Goal: Task Accomplishment & Management: Complete application form

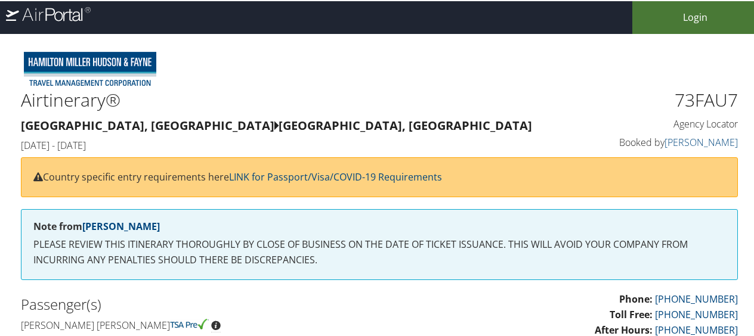
click at [685, 19] on link "Login" at bounding box center [695, 16] width 126 height 33
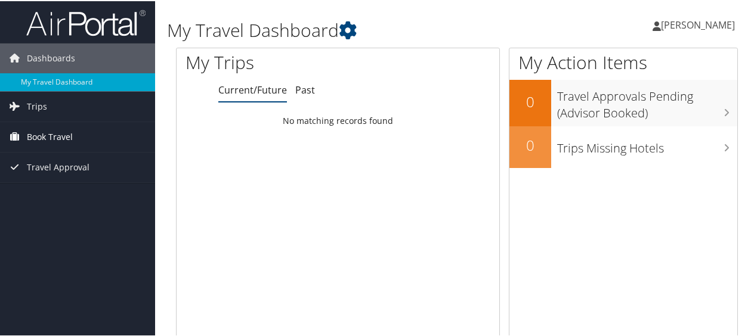
click at [63, 134] on span "Book Travel" at bounding box center [50, 136] width 46 height 30
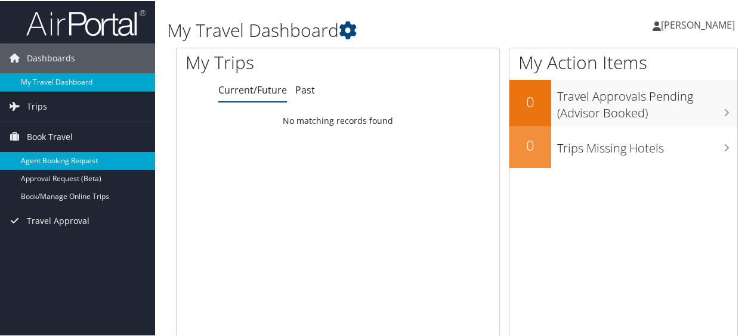
click at [79, 158] on link "Agent Booking Request" at bounding box center [77, 160] width 155 height 18
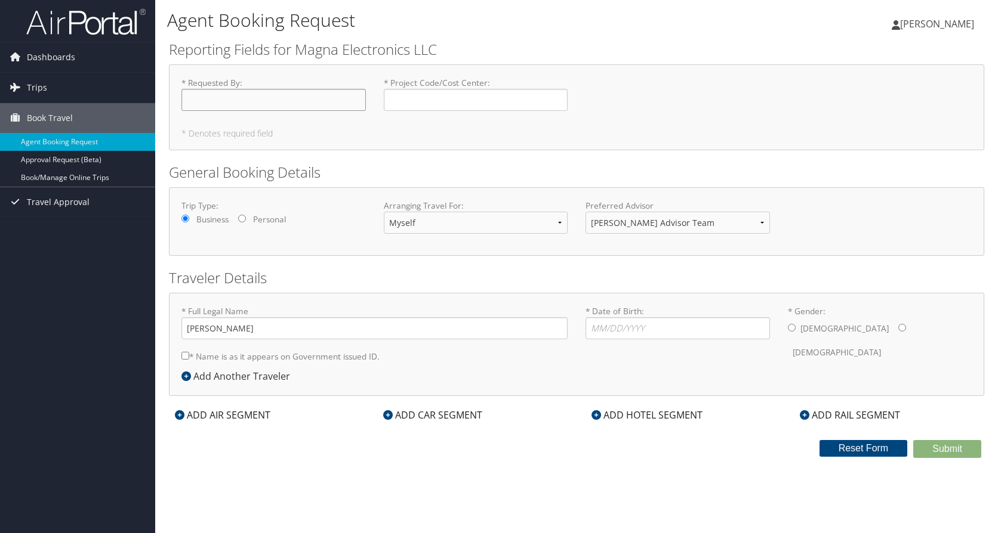
click at [304, 103] on input "* Requested By : Required" at bounding box center [273, 100] width 184 height 22
type input "[PERSON_NAME]"
type input "22819"
type input "02/12/1966"
click at [187, 336] on input "* Name is as it appears on Government issued ID." at bounding box center [185, 356] width 8 height 8
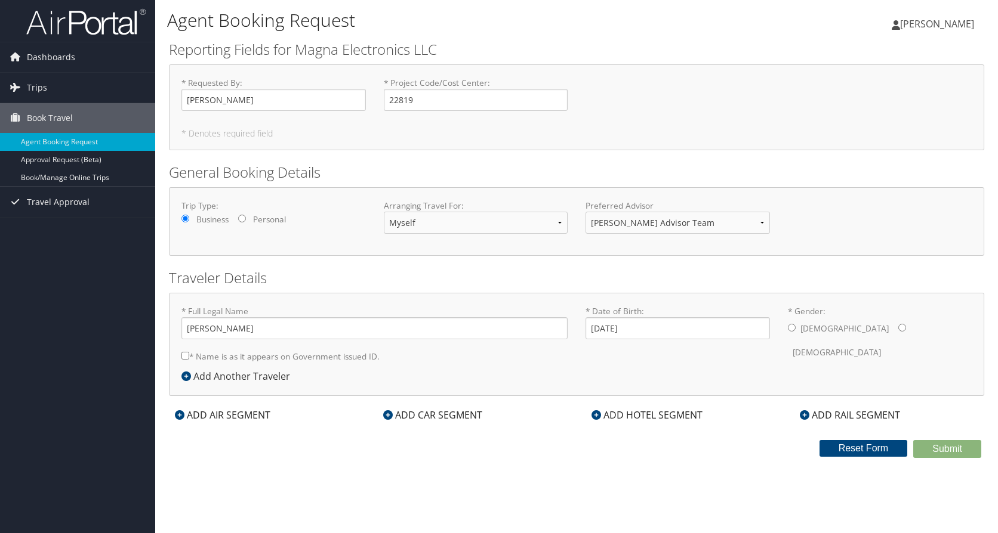
checkbox input "true"
click at [758, 329] on input "* Gender: Male Female" at bounding box center [792, 328] width 8 height 8
radio input "true"
click at [177, 336] on icon at bounding box center [180, 415] width 10 height 10
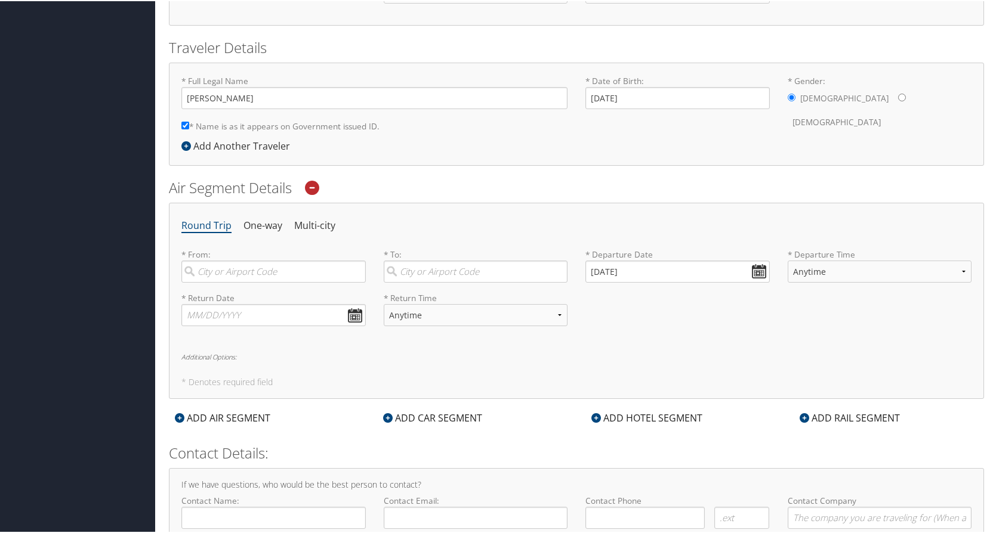
scroll to position [292, 0]
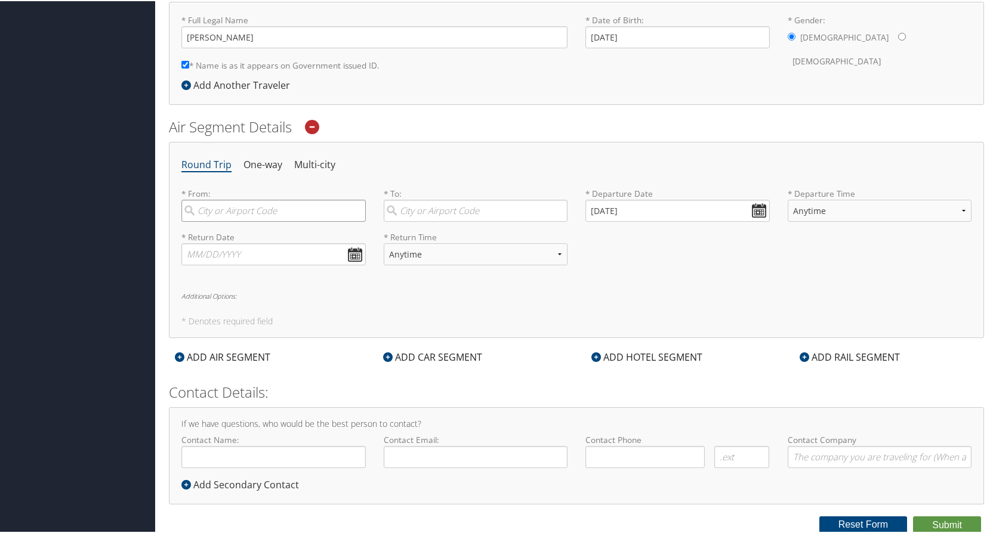
click at [247, 212] on input "search" at bounding box center [273, 210] width 184 height 22
click at [233, 234] on div "Detroit (DTW MI)" at bounding box center [275, 235] width 168 height 16
click at [233, 221] on input "dtw" at bounding box center [273, 210] width 184 height 22
type input "Detroit (DTW MI)"
click at [439, 208] on input "search" at bounding box center [476, 210] width 184 height 22
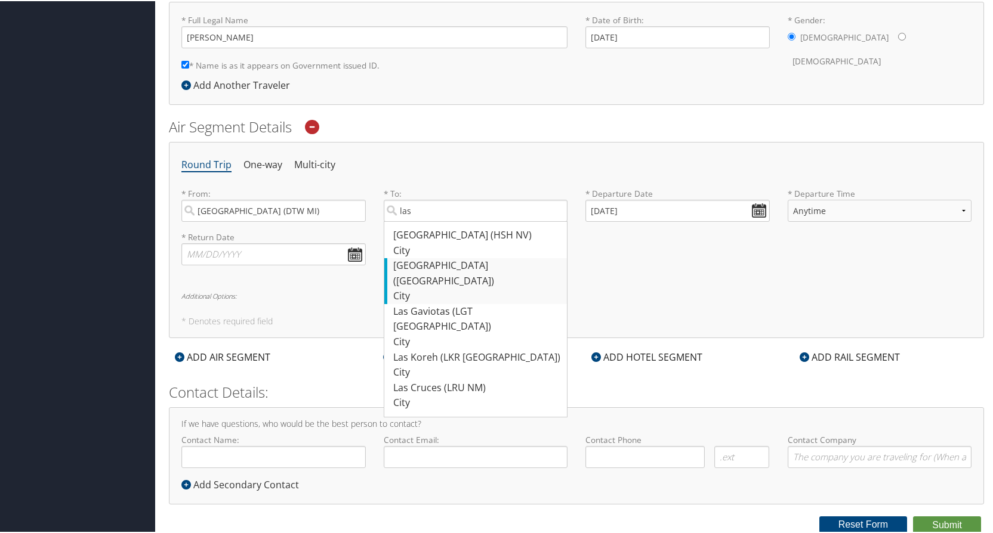
click at [424, 262] on div "Las Vegas (LAS NV)" at bounding box center [477, 272] width 168 height 30
click at [424, 221] on input "las" at bounding box center [476, 210] width 184 height 22
type input "Las Vegas (LAS NV)"
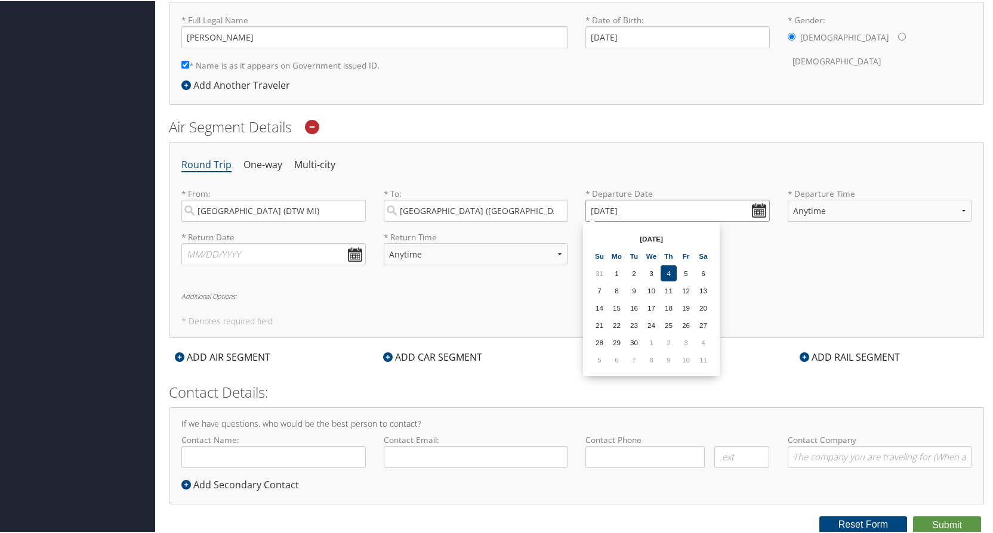
click at [754, 210] on input "09/04/2025" at bounding box center [677, 210] width 184 height 22
click at [704, 236] on th at bounding box center [703, 238] width 16 height 16
click at [598, 288] on td "2" at bounding box center [599, 290] width 16 height 16
type input "11/02/2025"
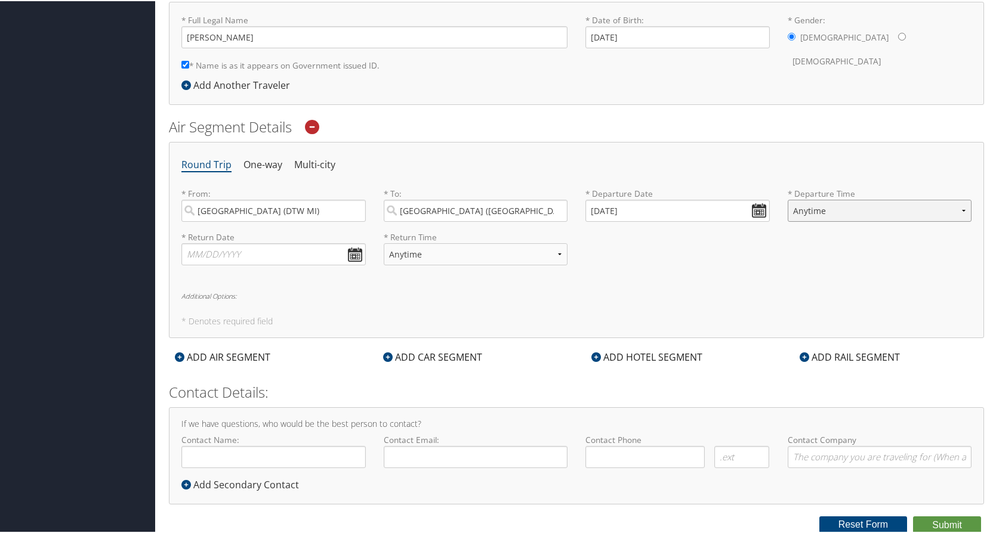
click at [758, 208] on select "Anytime Early Morning (5AM-7AM) Morning (7AM-12PM) Afternoon (12PM-5PM) Evening…" at bounding box center [880, 210] width 184 height 22
select select "4:00 PM"
click at [758, 199] on select "Anytime Early Morning (5AM-7AM) Morning (7AM-12PM) Afternoon (12PM-5PM) Evening…" at bounding box center [880, 210] width 184 height 22
click at [353, 255] on input "text" at bounding box center [273, 253] width 184 height 22
click at [307, 279] on th at bounding box center [302, 281] width 16 height 16
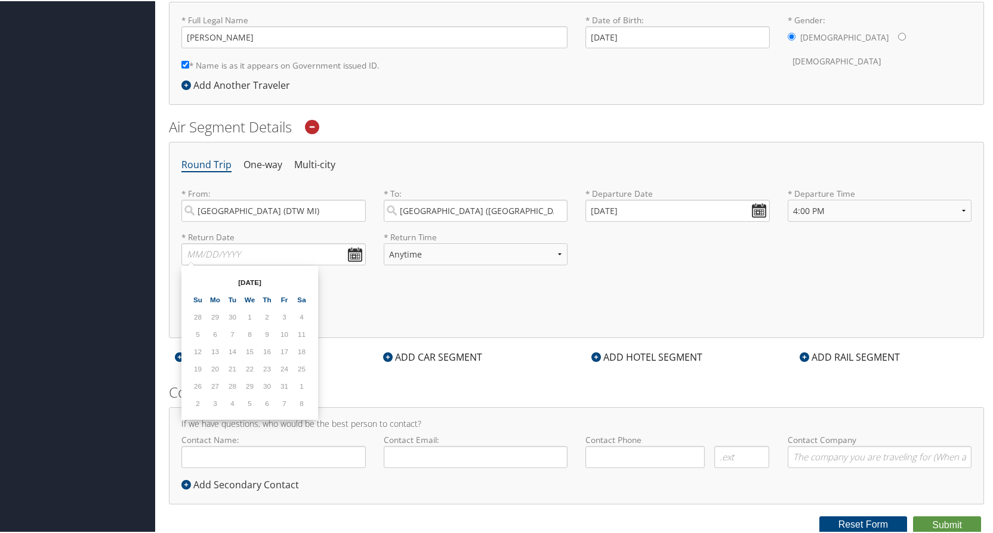
click at [307, 279] on th at bounding box center [302, 281] width 16 height 16
click at [301, 333] on td "8" at bounding box center [302, 333] width 16 height 16
type input "11/08/2025"
click at [558, 255] on select "Anytime Early Morning (5AM-7AM) Morning (7AM-12PM) Afternoon (12PM-5PM) Evening…" at bounding box center [476, 253] width 184 height 22
select select "9:00 AM"
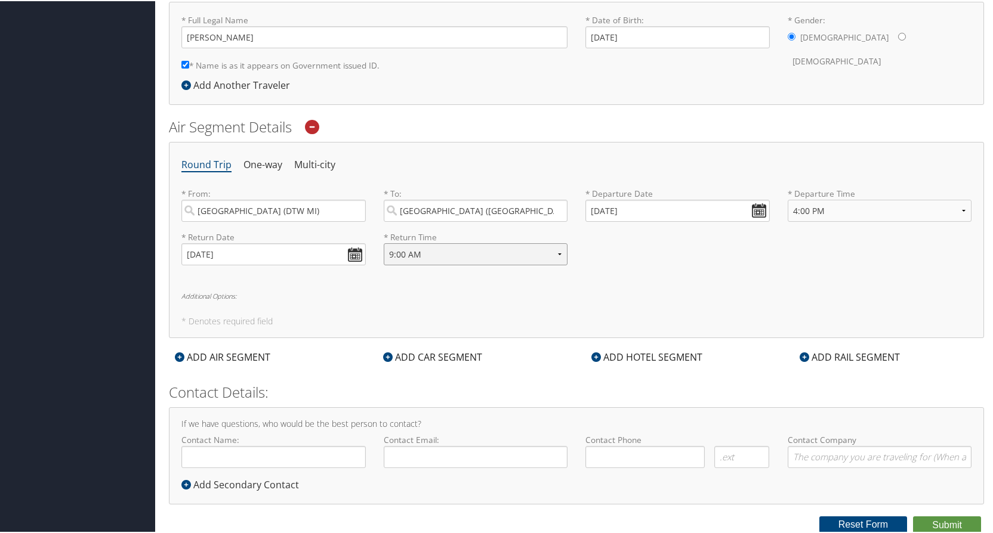
click at [384, 242] on select "Anytime Early Morning (5AM-7AM) Morning (7AM-12PM) Afternoon (12PM-5PM) Evening…" at bounding box center [476, 253] width 184 height 22
click at [593, 336] on icon at bounding box center [596, 356] width 10 height 10
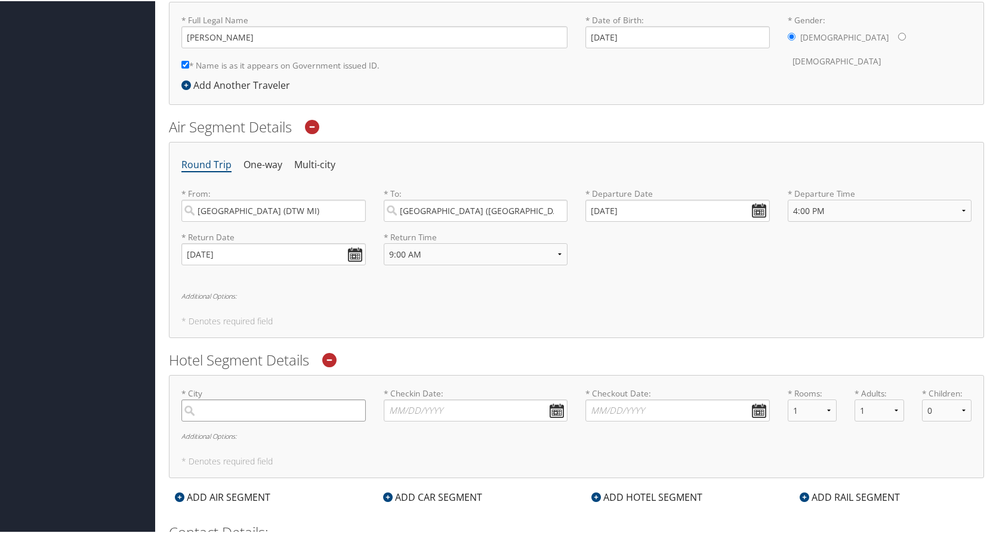
click at [350, 336] on input "search" at bounding box center [273, 410] width 184 height 22
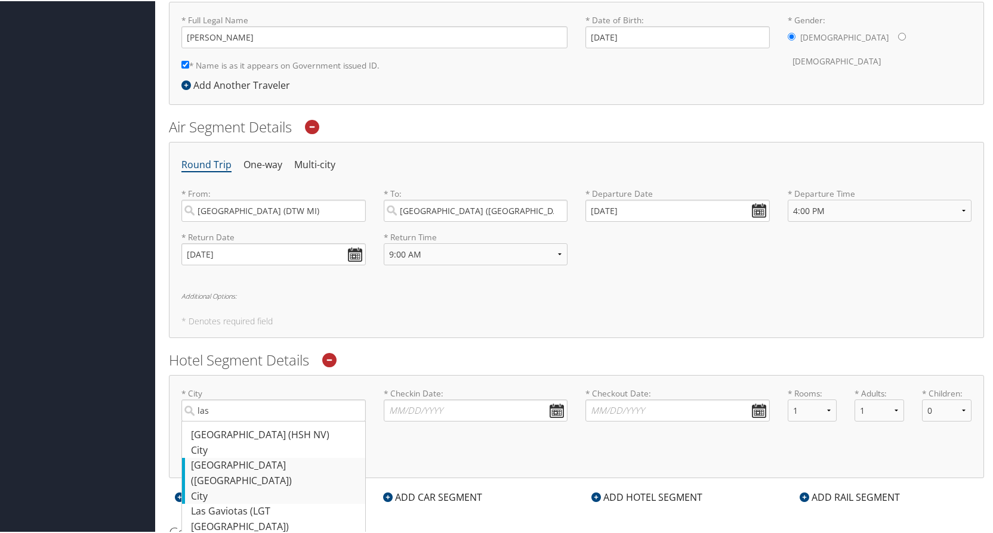
click at [234, 336] on div "Las Vegas (LAS NV)" at bounding box center [275, 472] width 168 height 30
click at [234, 336] on input "las" at bounding box center [273, 410] width 184 height 22
type input "Las Vegas"
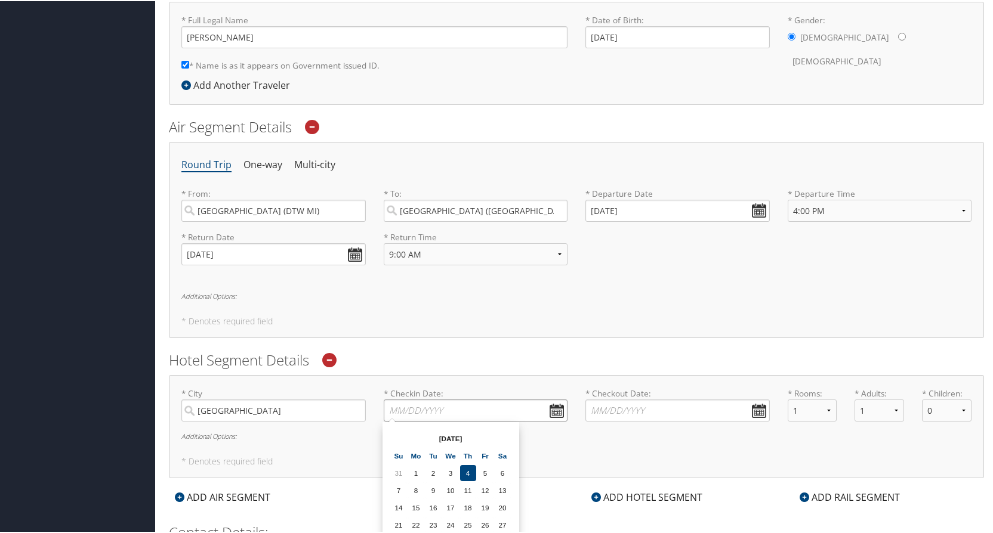
click at [555, 336] on input "* Checkin Date: Dates must be valid" at bounding box center [476, 410] width 184 height 22
click at [507, 336] on th at bounding box center [503, 438] width 16 height 16
click at [399, 336] on td "2" at bounding box center [399, 489] width 16 height 16
type input "11/02/2025"
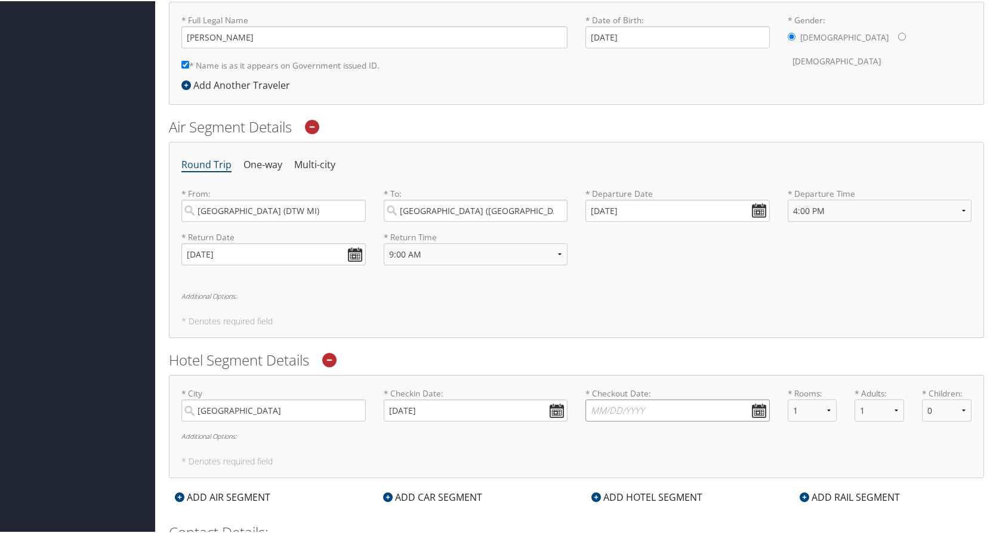
click at [753, 336] on input "* Checkout Date: Dates must be valid" at bounding box center [677, 410] width 184 height 22
click at [701, 336] on th at bounding box center [703, 438] width 16 height 16
click at [704, 336] on td "8" at bounding box center [703, 489] width 16 height 16
type input "11/08/2025"
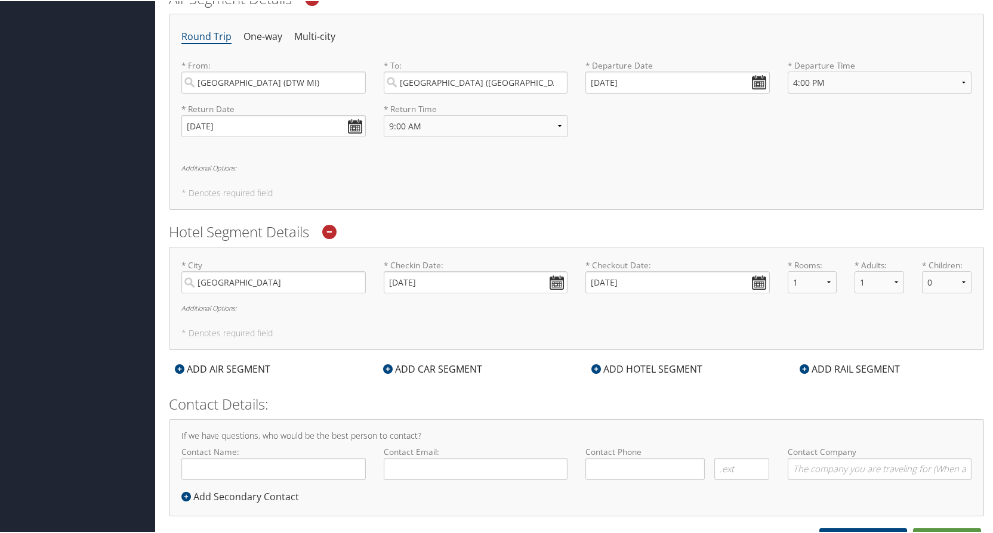
scroll to position [433, 0]
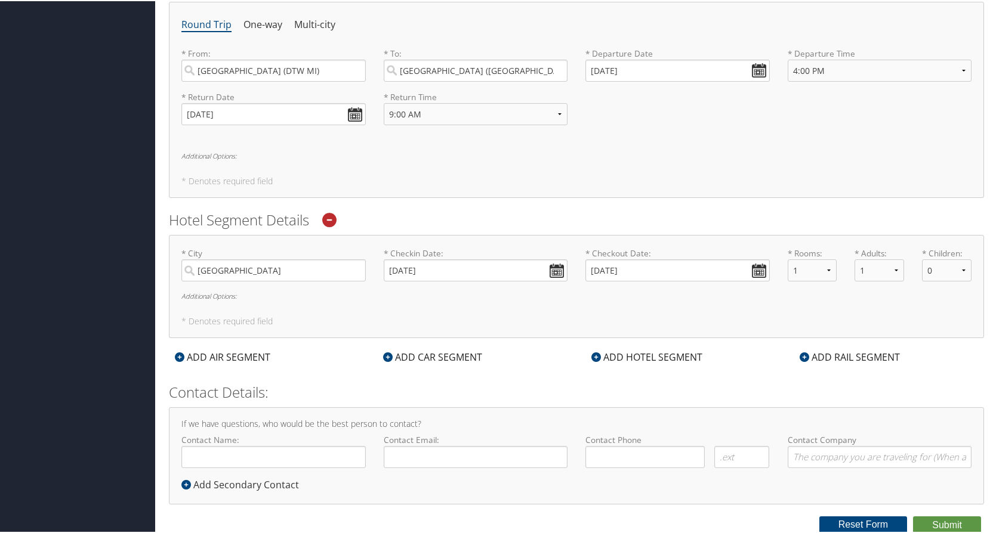
click at [232, 295] on h6 "Additional Options:" at bounding box center [576, 295] width 790 height 7
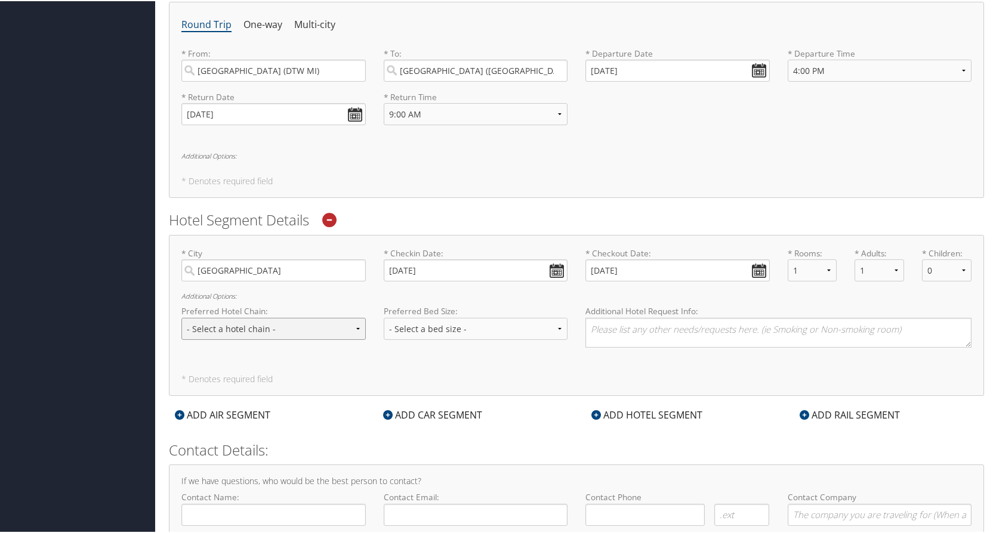
click at [355, 329] on select "- Select a hotel chain - Hyatt Mandarin Oriental Hilton Hotels Pullman Hotels M…" at bounding box center [273, 328] width 184 height 22
select select "Hilton Hotels (HL)"
click at [181, 317] on select "- Select a hotel chain - Hyatt Mandarin Oriental Hilton Hotels Pullman Hotels M…" at bounding box center [273, 328] width 184 height 22
click at [557, 328] on select "- Select a bed size - Twin Full Queen King" at bounding box center [476, 328] width 184 height 22
select select "King"
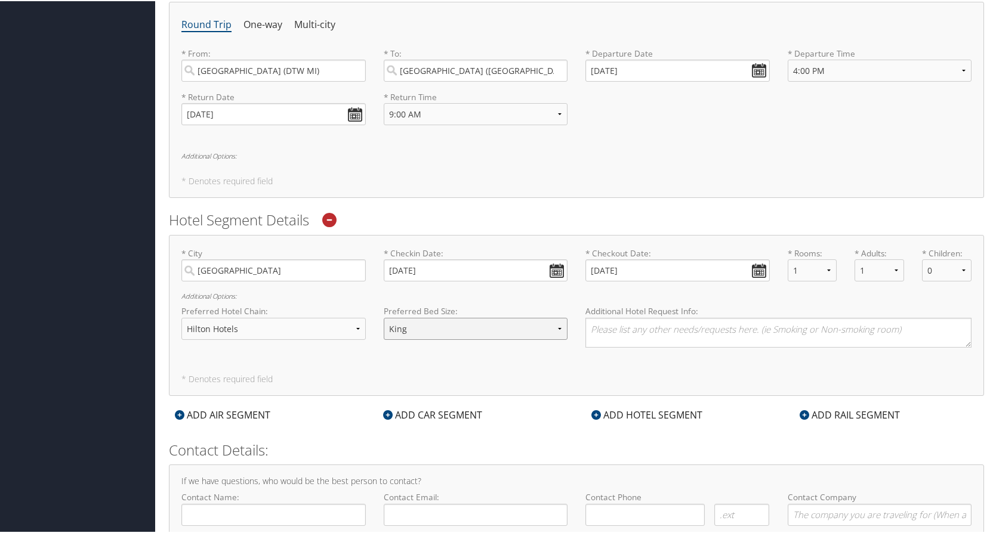
click at [384, 317] on select "- Select a bed size - Twin Full Queen King" at bounding box center [476, 328] width 184 height 22
click at [613, 329] on textarea at bounding box center [778, 332] width 386 height 30
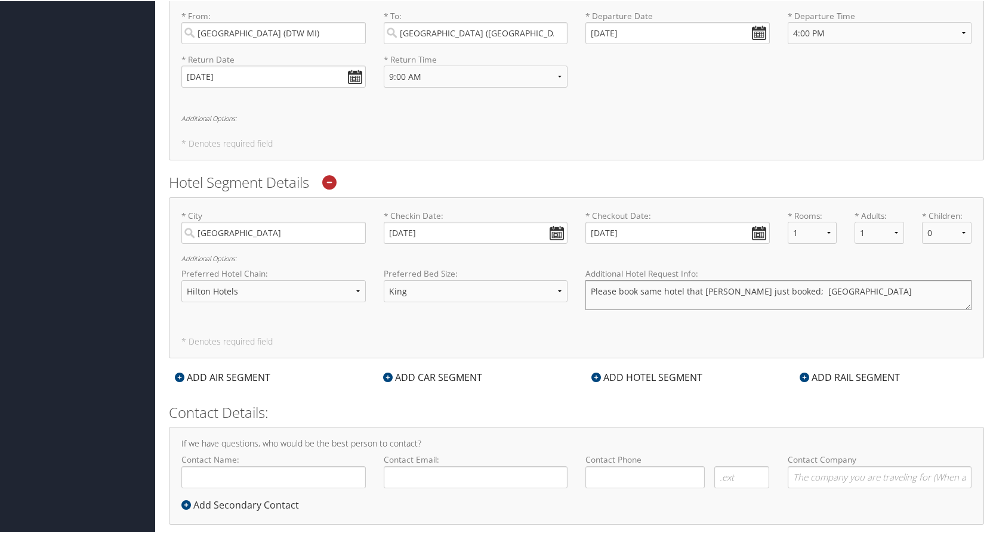
scroll to position [490, 0]
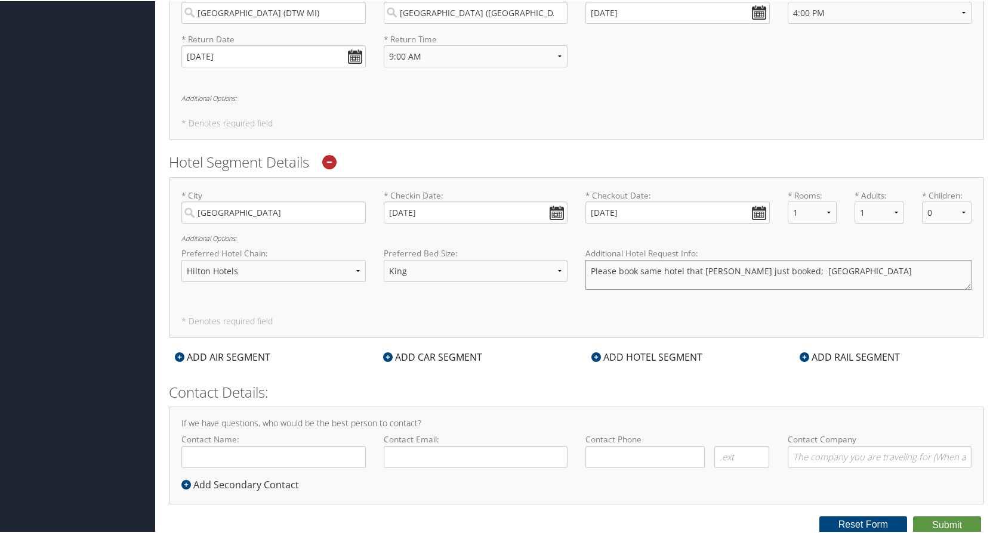
type textarea "Please book same hotel that Lyle Jagger just booked; Hilton Grand Vac Vegas Str…"
click at [265, 336] on input "Contact Name:" at bounding box center [273, 456] width 184 height 22
type input "Todd Brown"
type input "todd.brown@magna.com"
type input "( ) -"
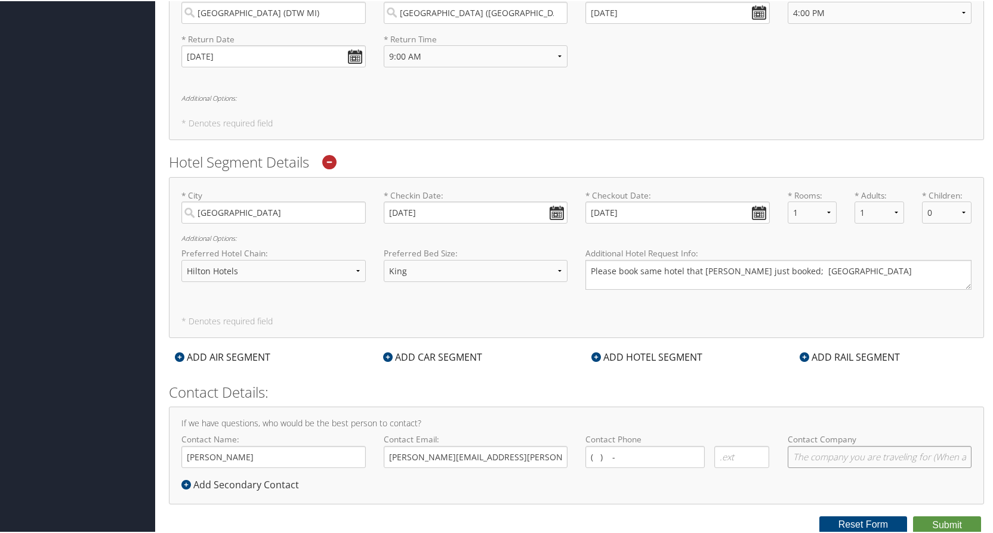
type input "Magna Electronics, Technical Demo Team"
click at [644, 336] on input "( ) -" at bounding box center [644, 456] width 119 height 22
type input "( ) -"
click at [598, 336] on input "( ) -" at bounding box center [644, 456] width 119 height 22
type input "( ) -"
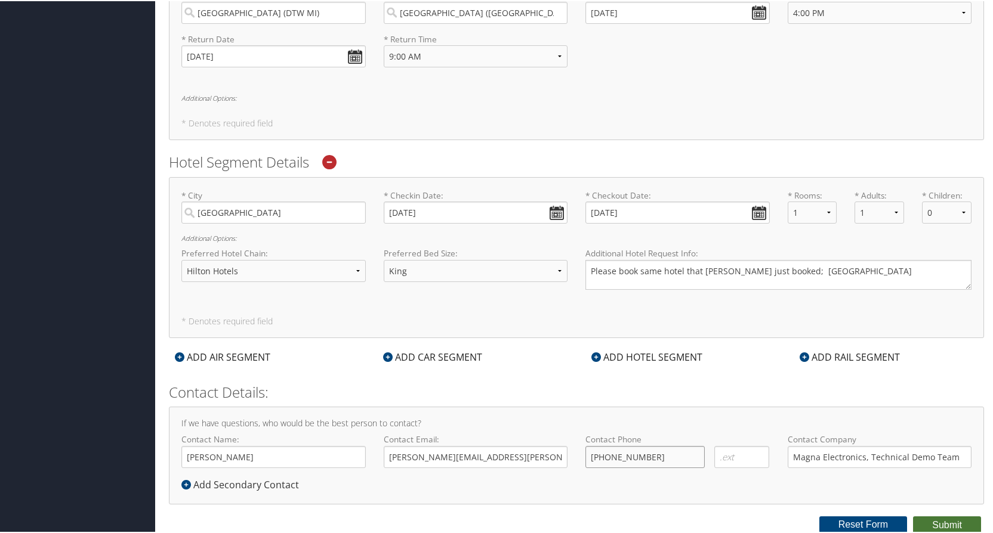
type input "(517) 592-5840"
click at [758, 336] on button "Submit" at bounding box center [947, 524] width 68 height 18
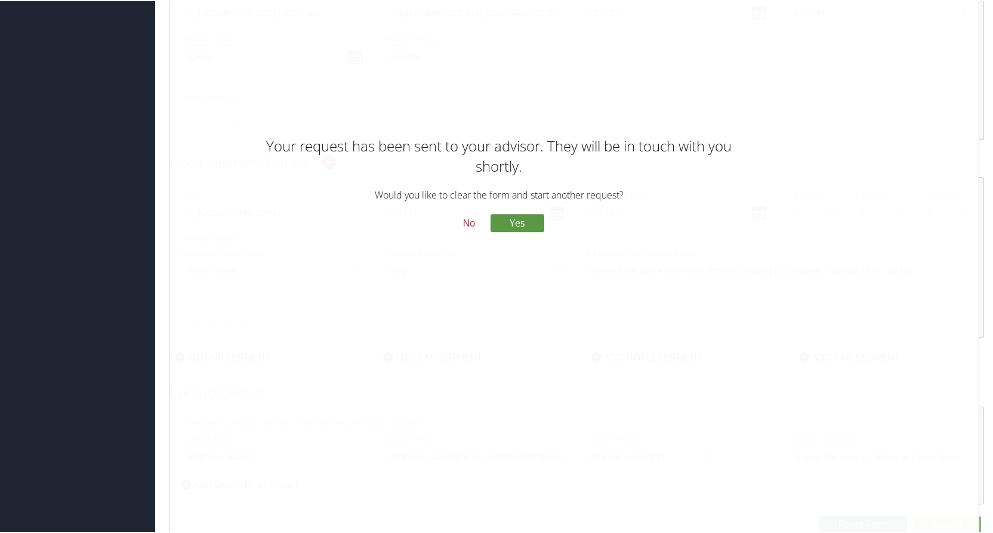
click at [466, 223] on button "No" at bounding box center [468, 222] width 31 height 20
